Goal: Find specific page/section: Find specific page/section

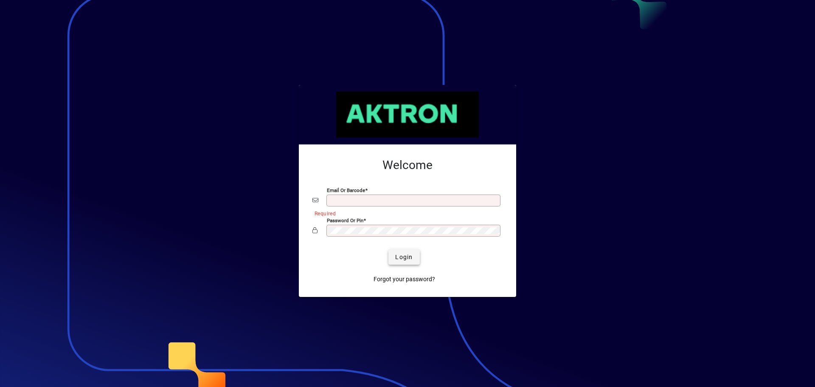
type input "**********"
click at [404, 258] on span "Login" at bounding box center [403, 257] width 17 height 9
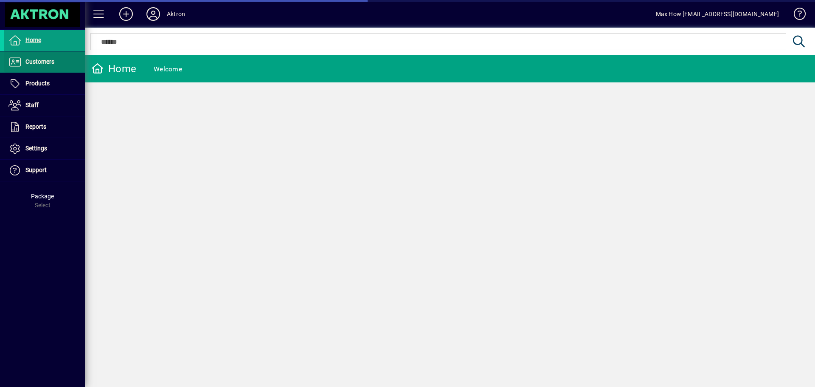
click at [34, 62] on span "Customers" at bounding box center [39, 61] width 29 height 7
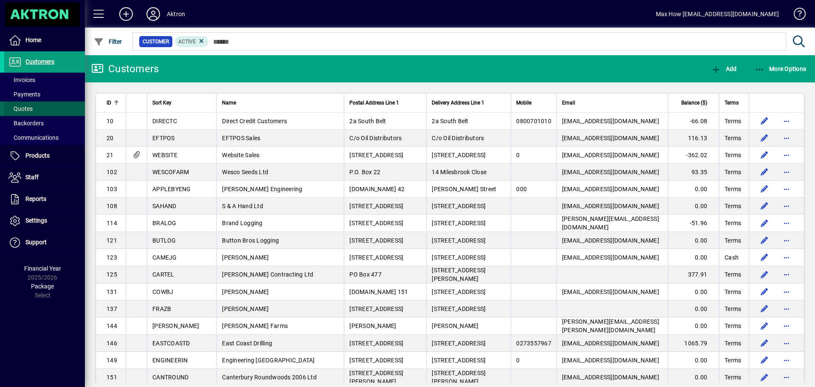
click at [22, 108] on span "Quotes" at bounding box center [20, 108] width 24 height 7
